Goal: Find specific page/section: Find specific page/section

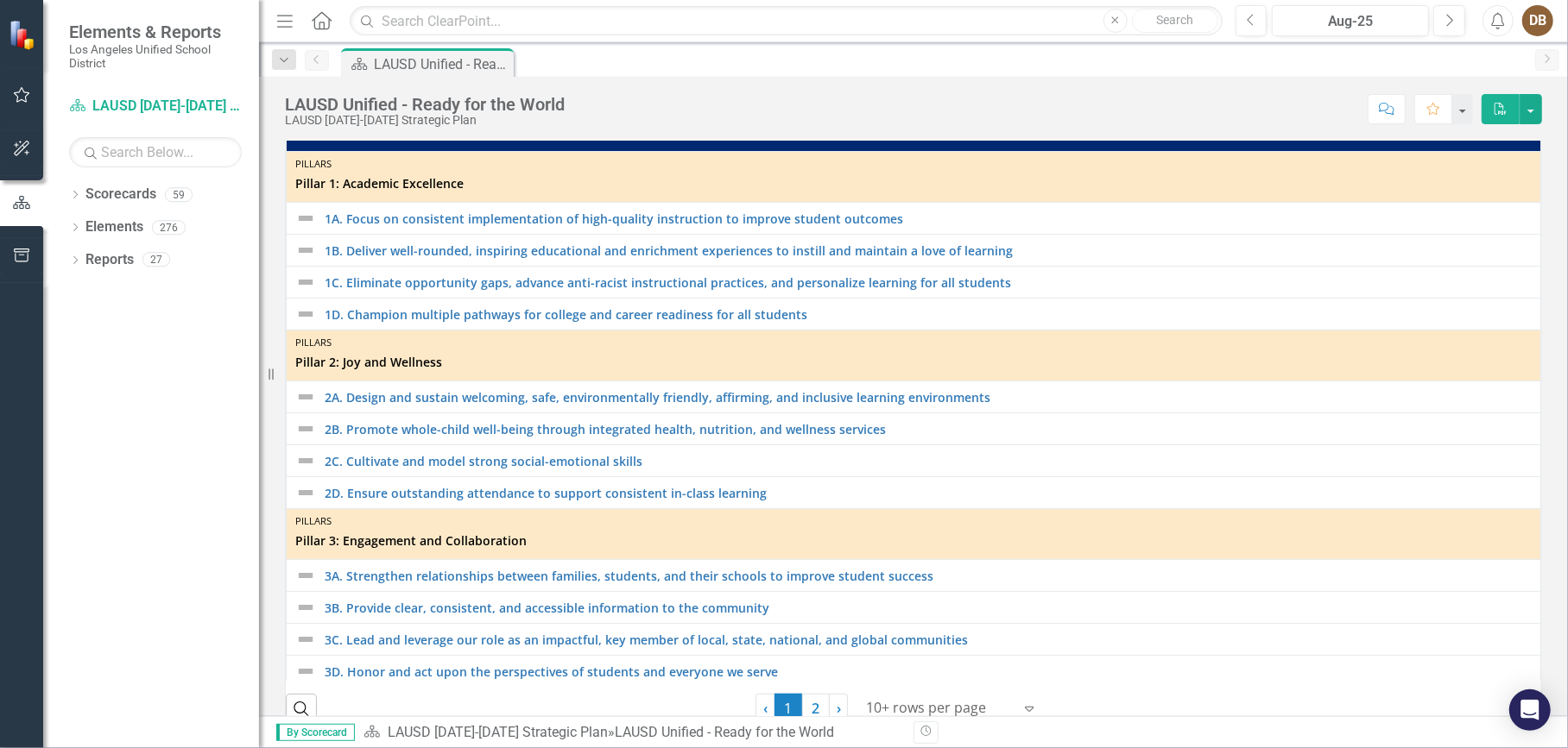
scroll to position [431, 0]
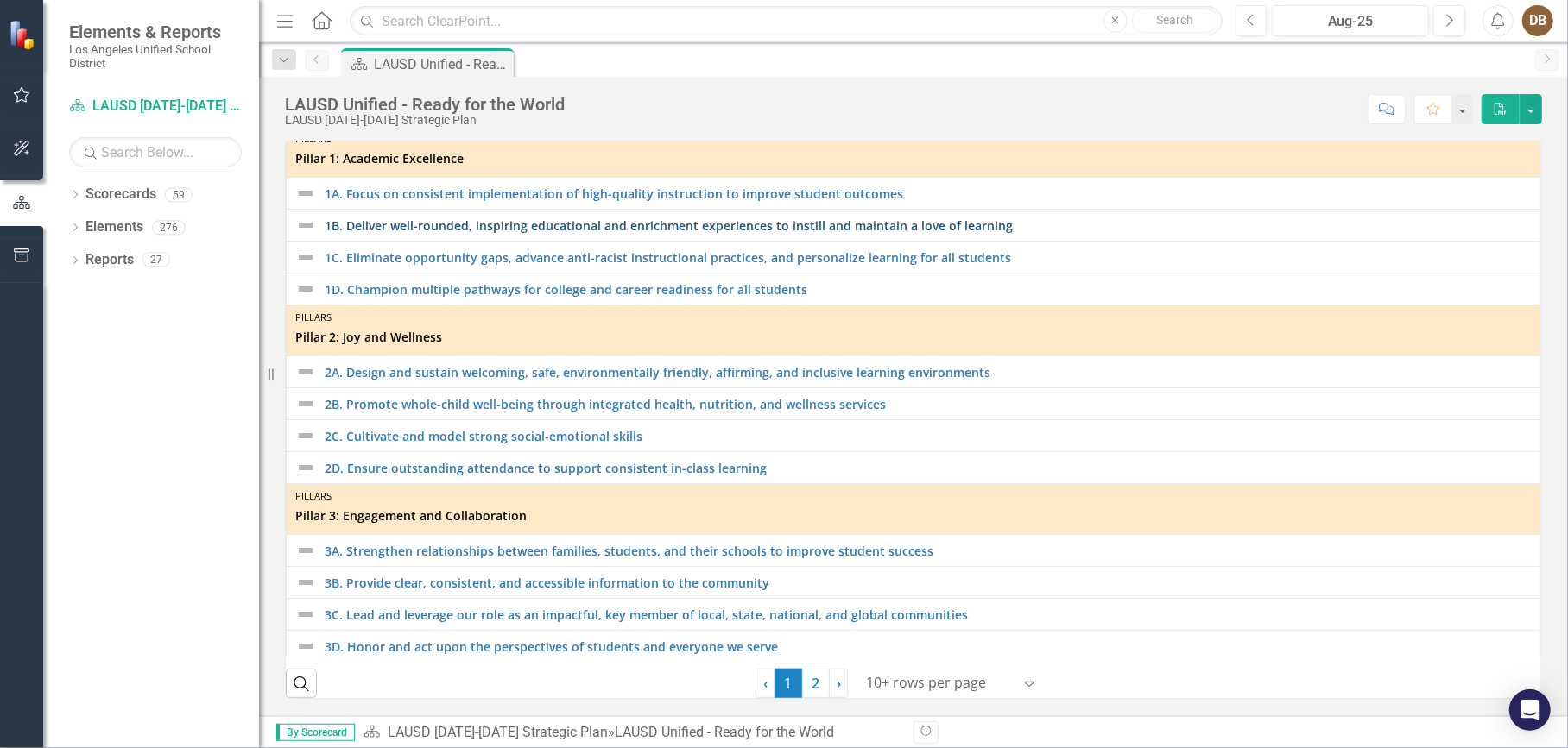
click at [604, 232] on link "1B. Deliver well-rounded, inspiring educational and enrichment experiences to i…" at bounding box center [928, 225] width 1207 height 13
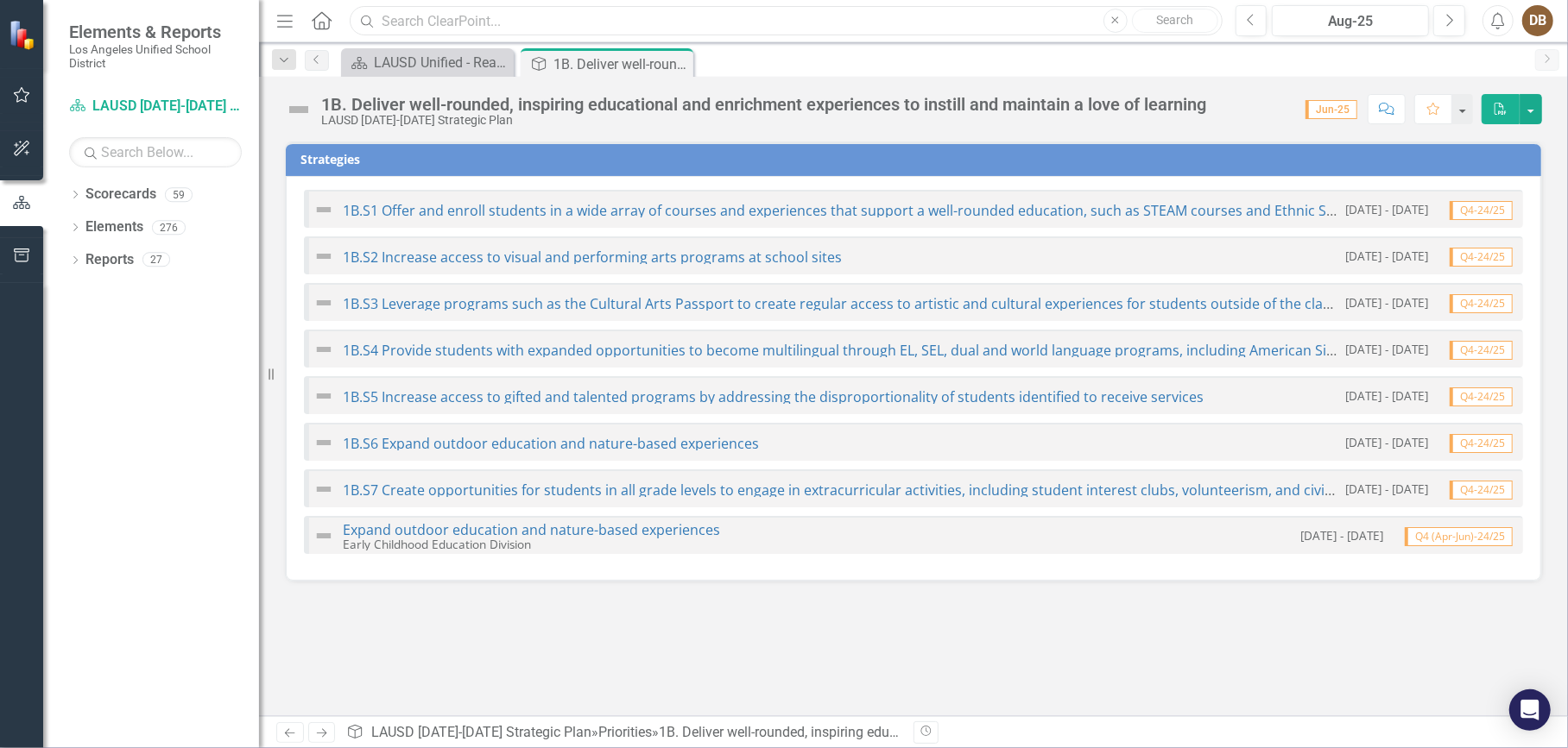
click at [461, 22] on input "text" at bounding box center [786, 21] width 872 height 30
type input "o"
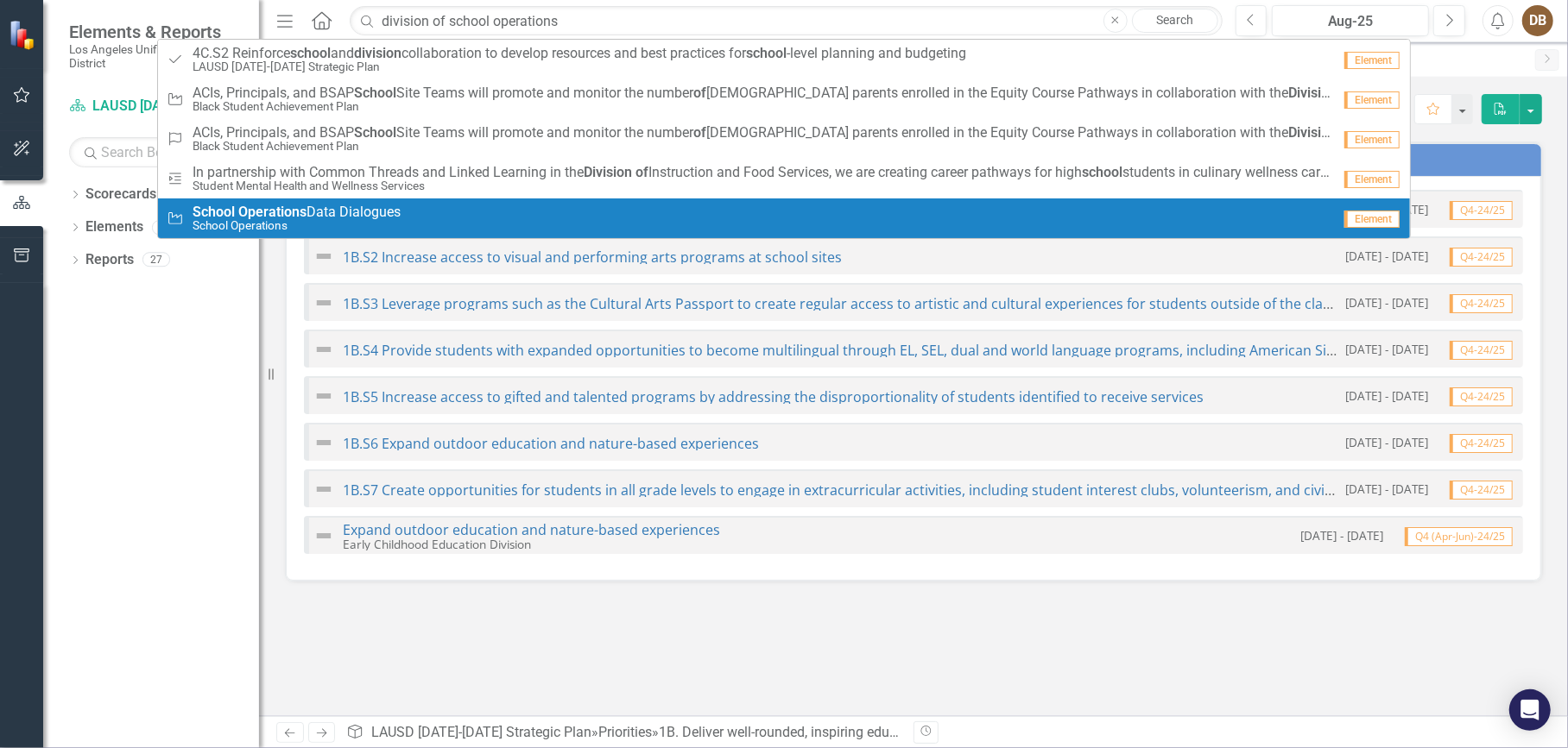
click at [238, 208] on strong "Operations" at bounding box center [272, 211] width 68 height 17
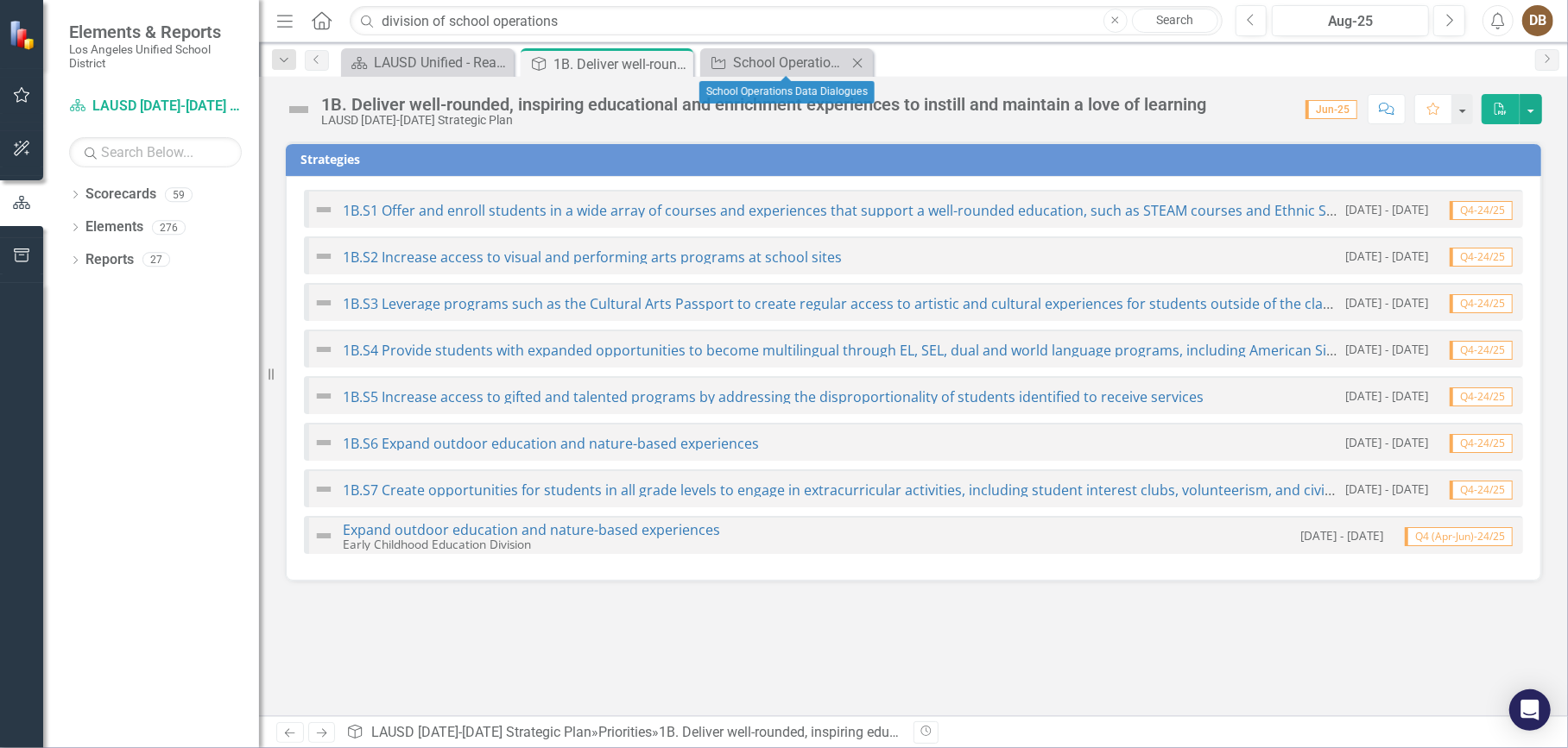
click at [754, 72] on div "Activity School Operations Data Dialogues Close" at bounding box center [787, 63] width 172 height 29
click at [757, 62] on div "School Operations Data Dialogues" at bounding box center [789, 63] width 114 height 22
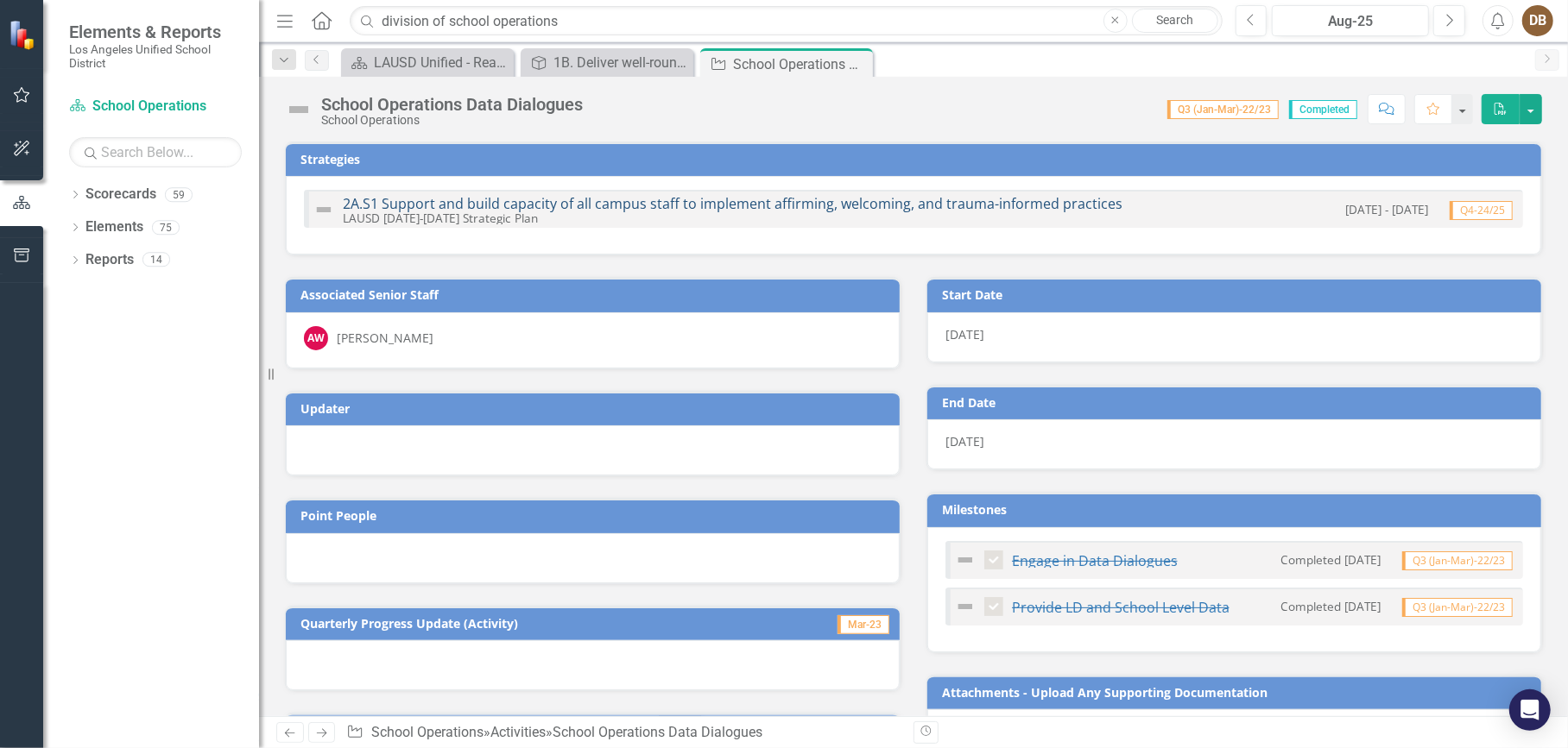
click at [550, 204] on link "2A.S1 Support and build capacity of all campus staff to implement affirming, we…" at bounding box center [733, 204] width 780 height 19
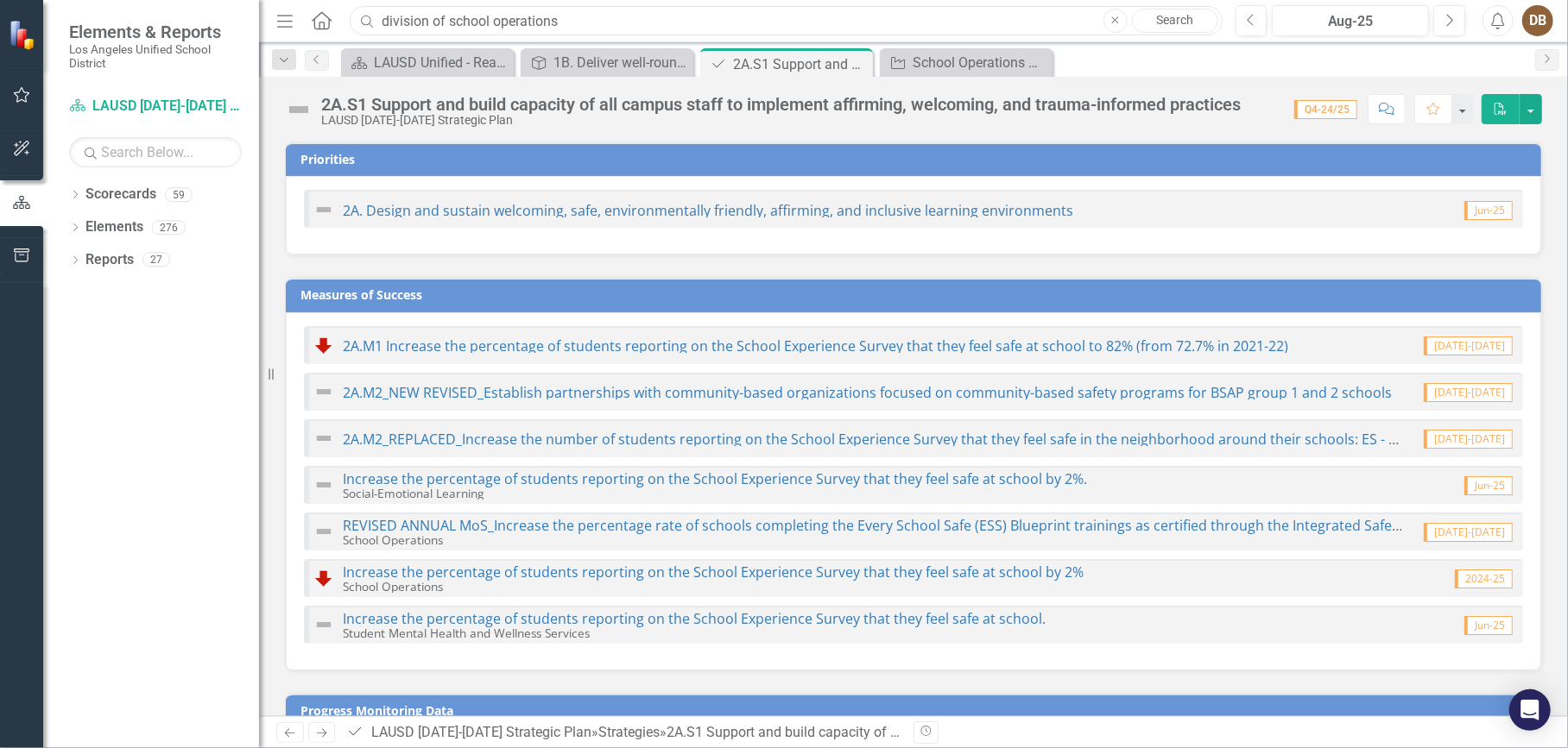
drag, startPoint x: 446, startPoint y: 19, endPoint x: 385, endPoint y: 17, distance: 61.0
click at [385, 17] on input "division of school operations" at bounding box center [786, 21] width 872 height 30
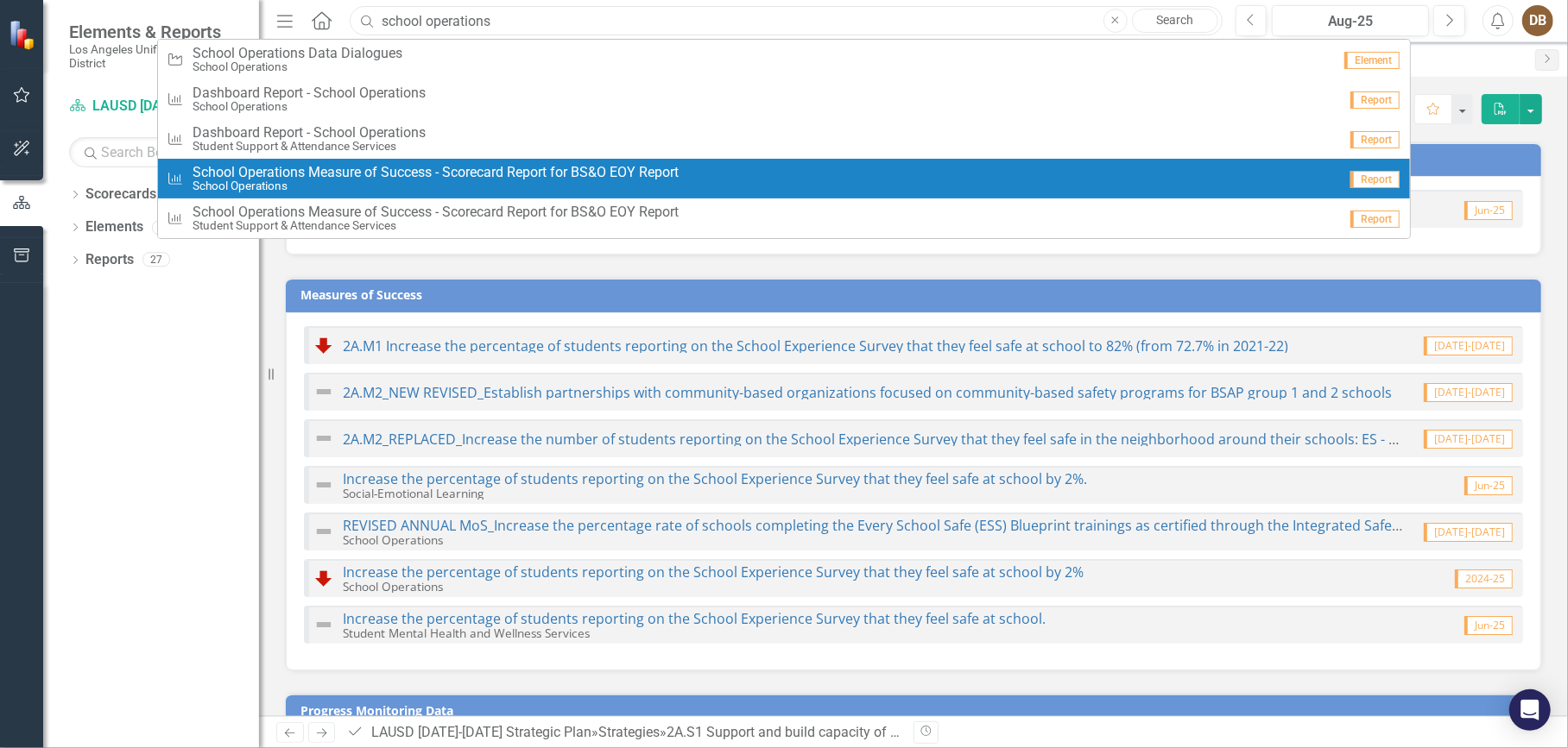
type input "school operations"
click at [448, 173] on span "S c h o o l O p e r a t i o n s M e a s u r e o f S u c c e s s - S c o r e c a…" at bounding box center [435, 172] width 486 height 16
